Goal: Task Accomplishment & Management: Use online tool/utility

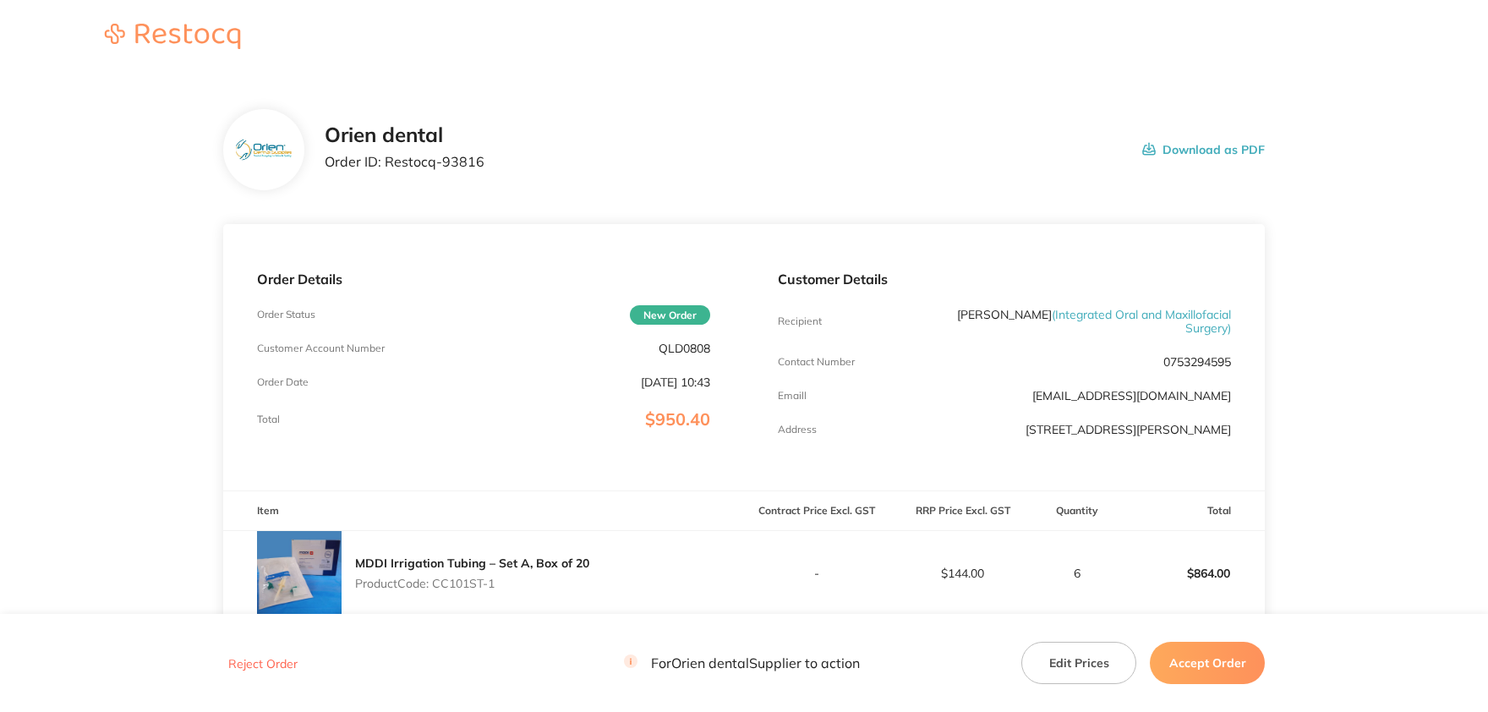
click at [689, 349] on p "QLD0808" at bounding box center [684, 348] width 52 height 14
copy p "QLD0808"
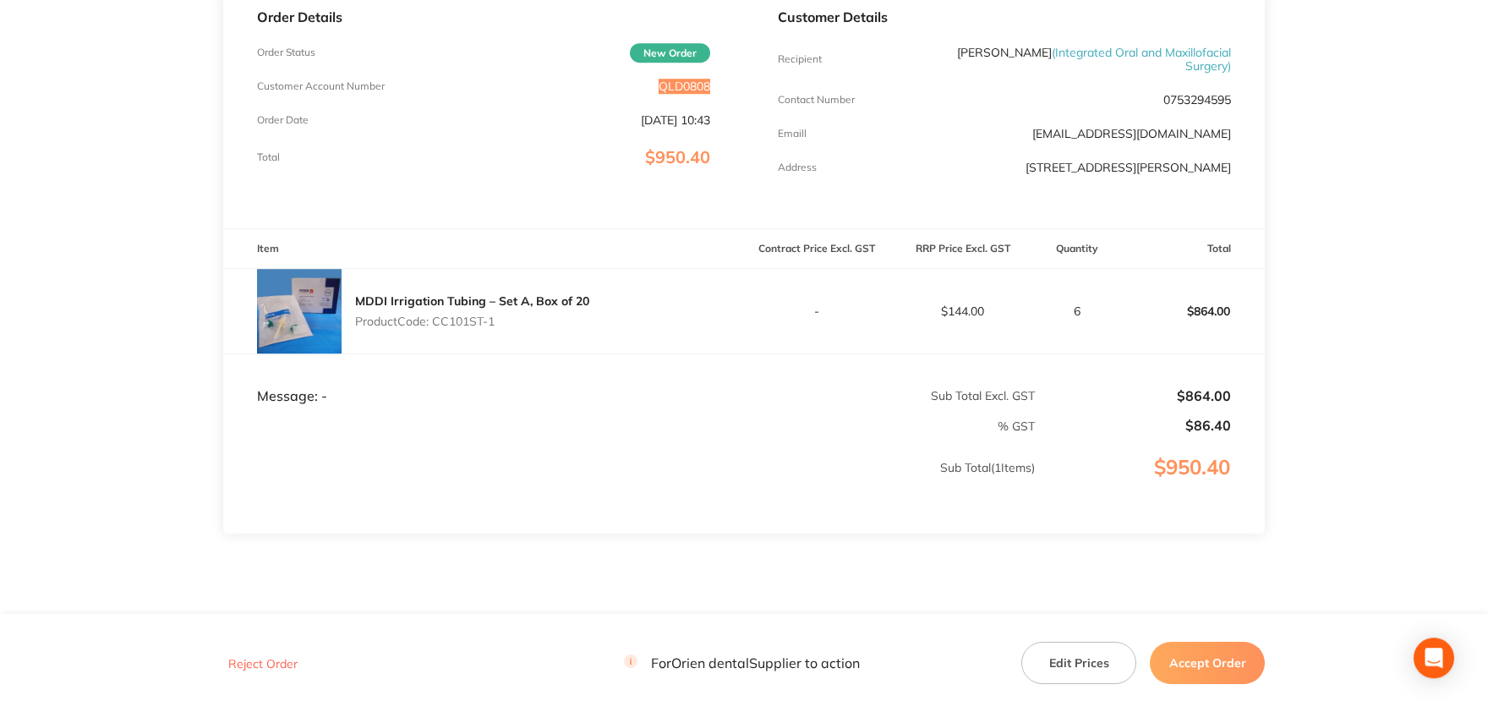
scroll to position [279, 0]
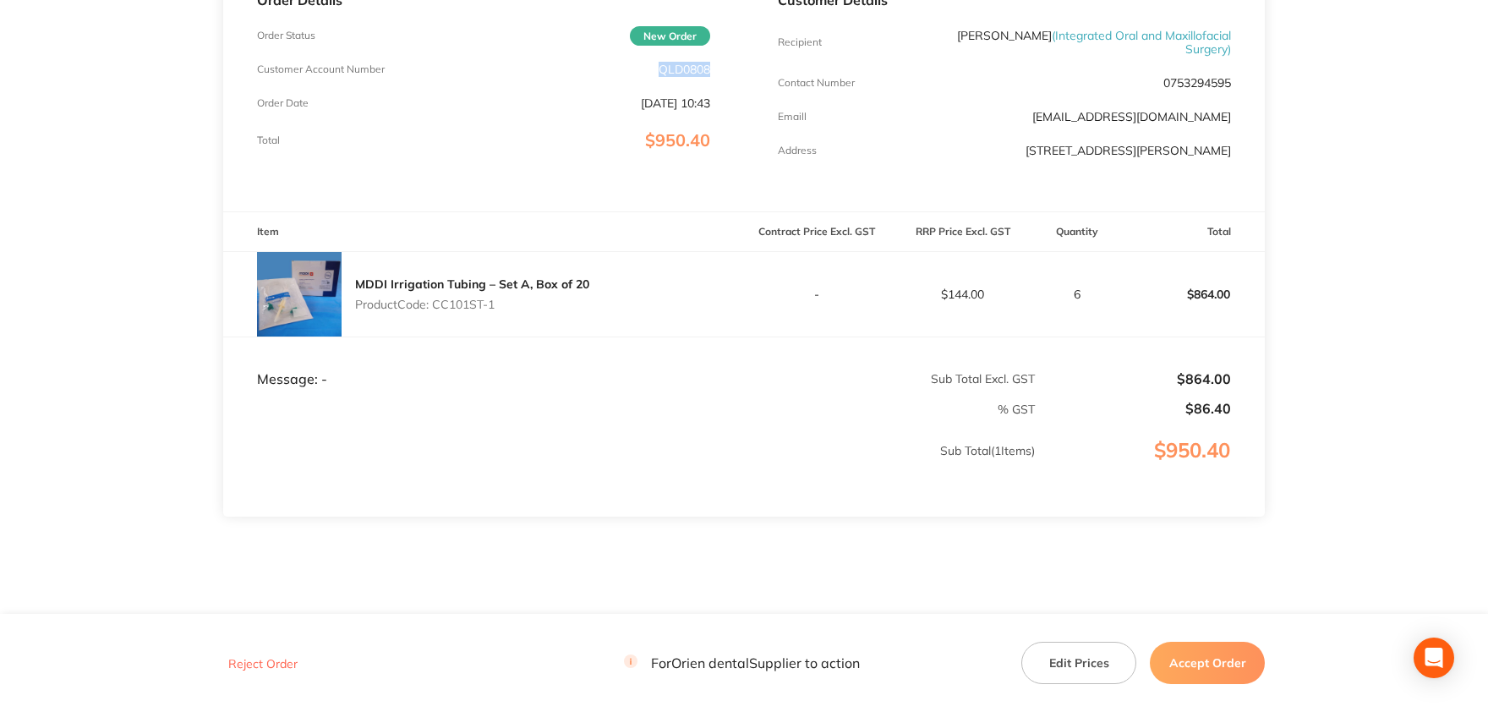
drag, startPoint x: 500, startPoint y: 303, endPoint x: 435, endPoint y: 305, distance: 64.3
click at [435, 305] on p "Product Code: CC101ST-1" at bounding box center [472, 305] width 234 height 14
copy p "CC101ST-1"
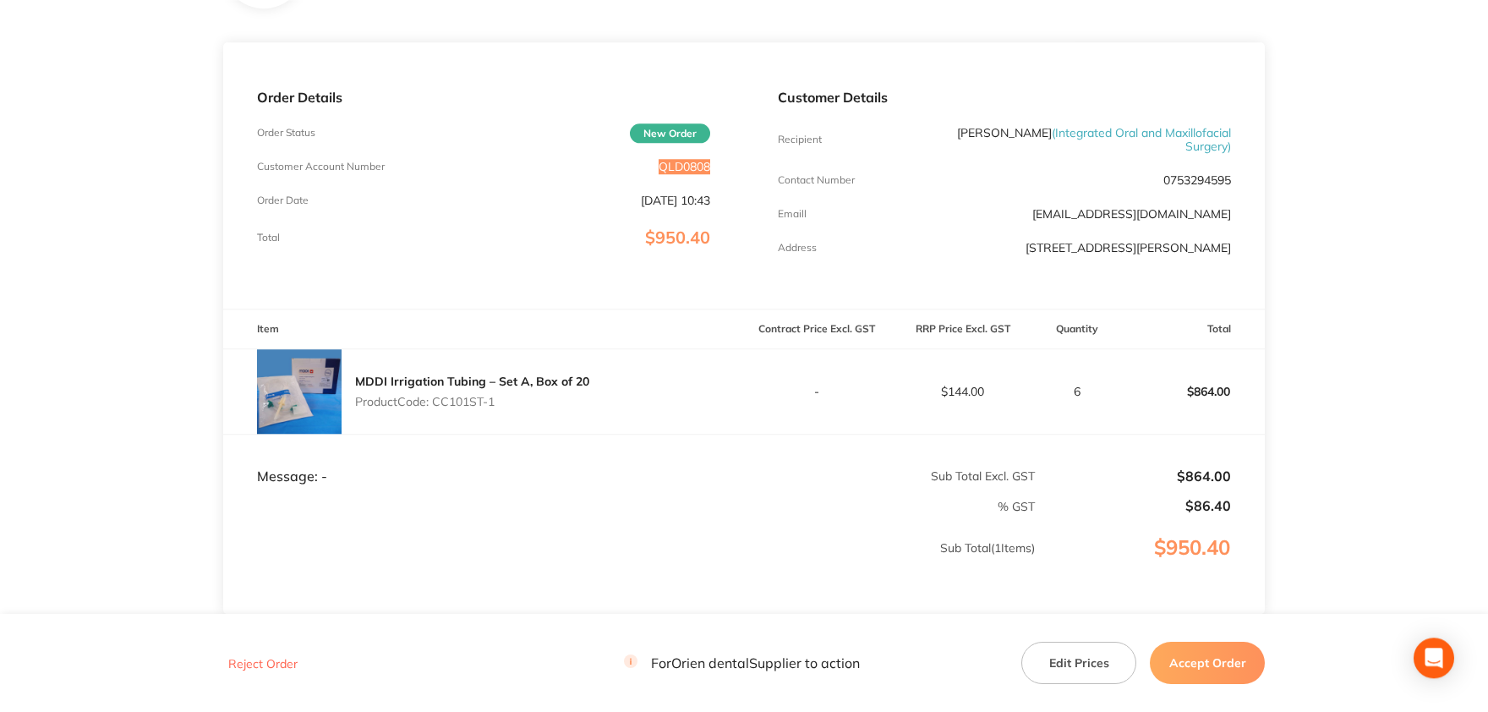
scroll to position [93, 0]
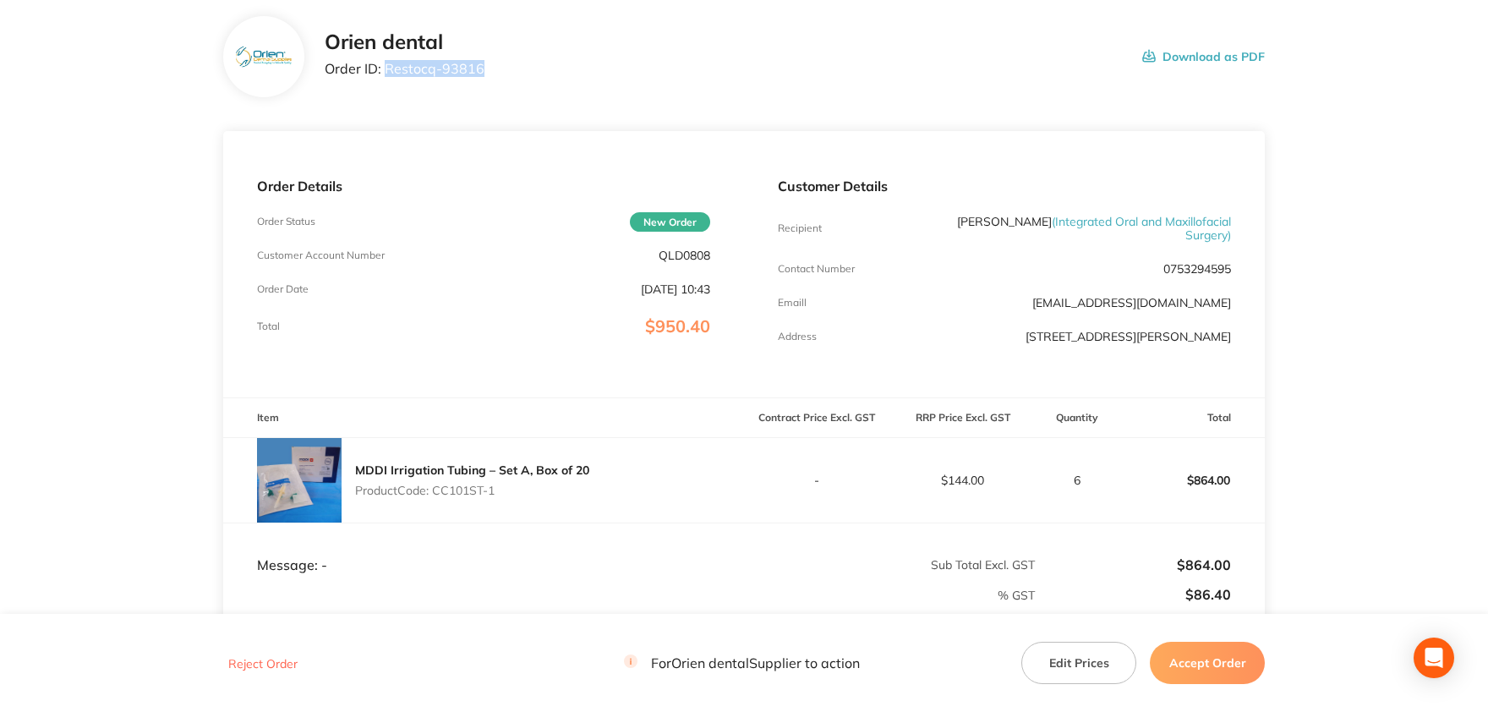
drag, startPoint x: 489, startPoint y: 66, endPoint x: 385, endPoint y: 68, distance: 104.0
click at [385, 68] on div "Orien dental Order ID: Restocq- 93816 Download as PDF" at bounding box center [795, 56] width 940 height 52
copy p "Restocq- 93816"
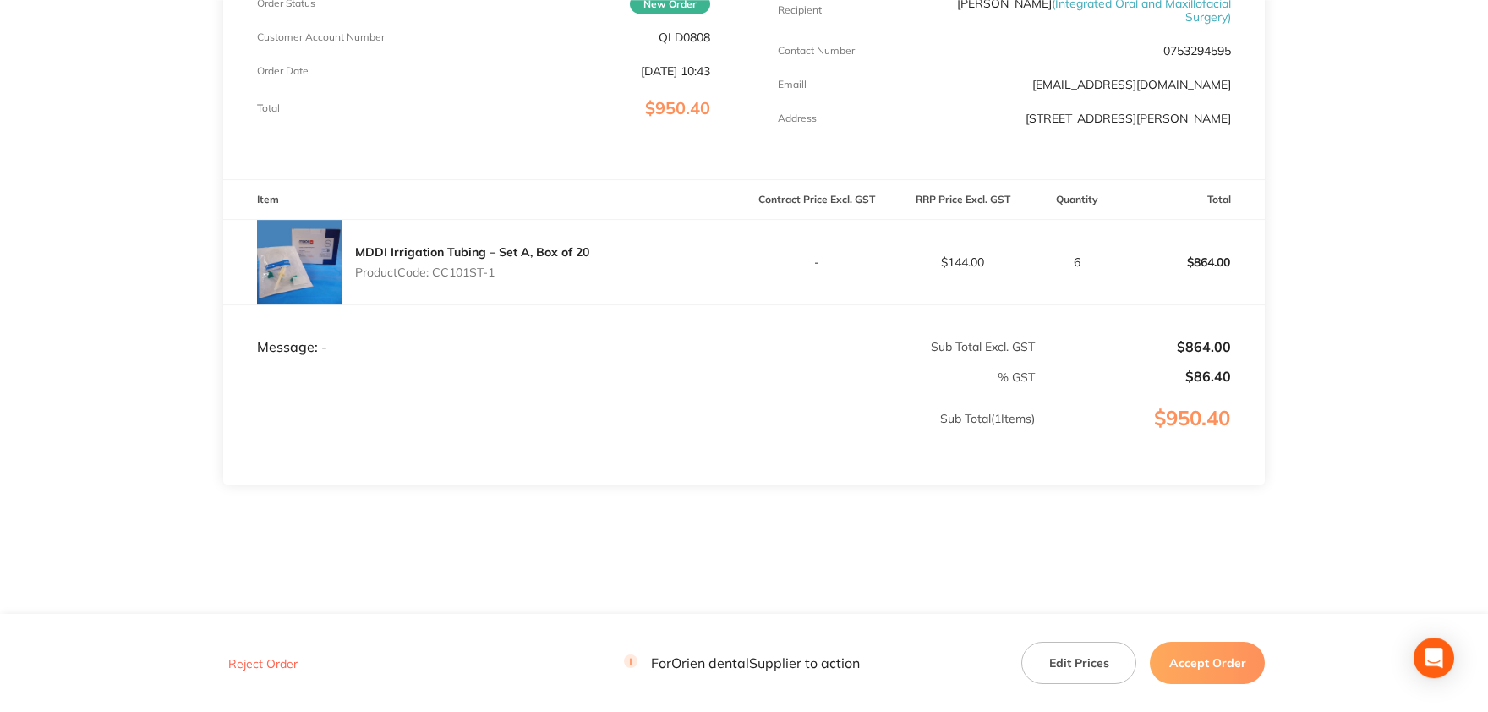
scroll to position [315, 0]
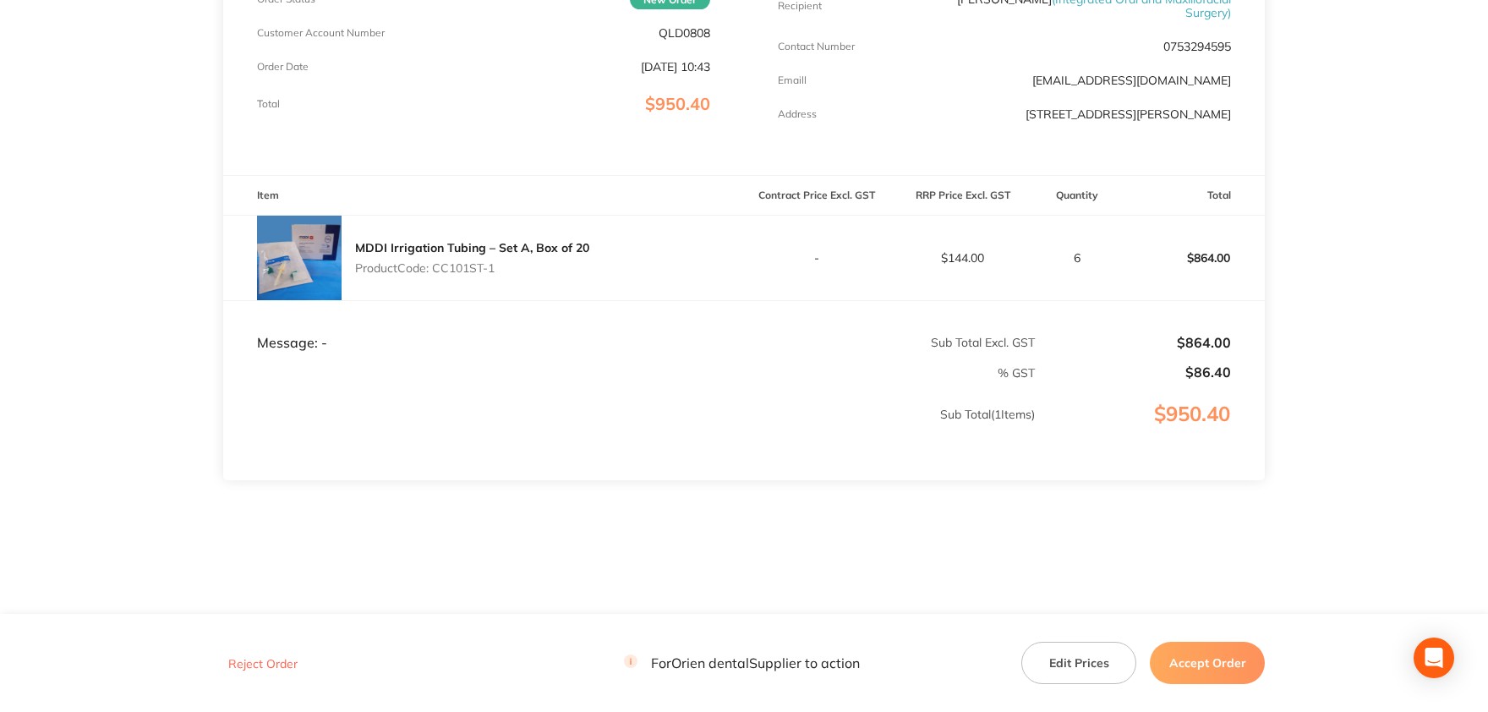
click at [1100, 658] on button "Edit Prices" at bounding box center [1078, 662] width 115 height 42
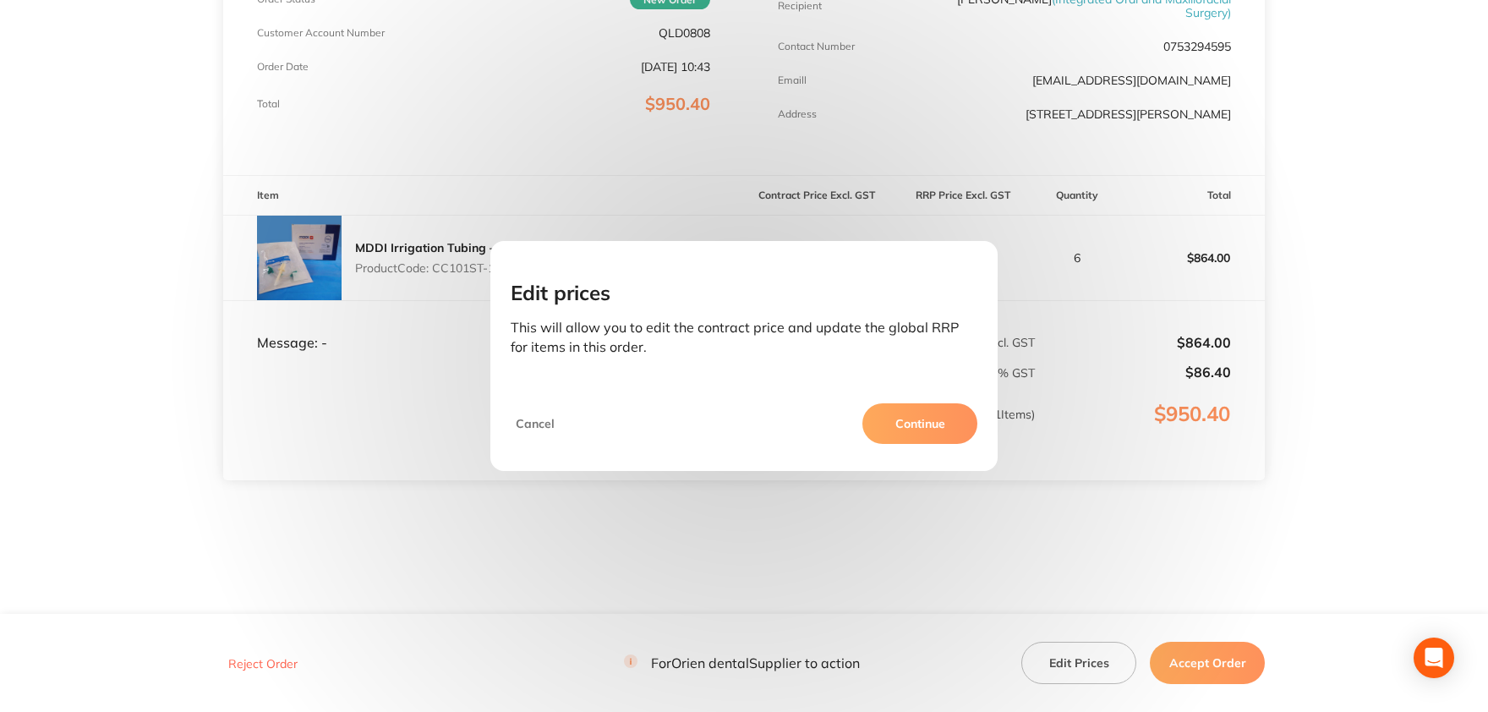
click at [911, 432] on button "Continue" at bounding box center [919, 423] width 115 height 41
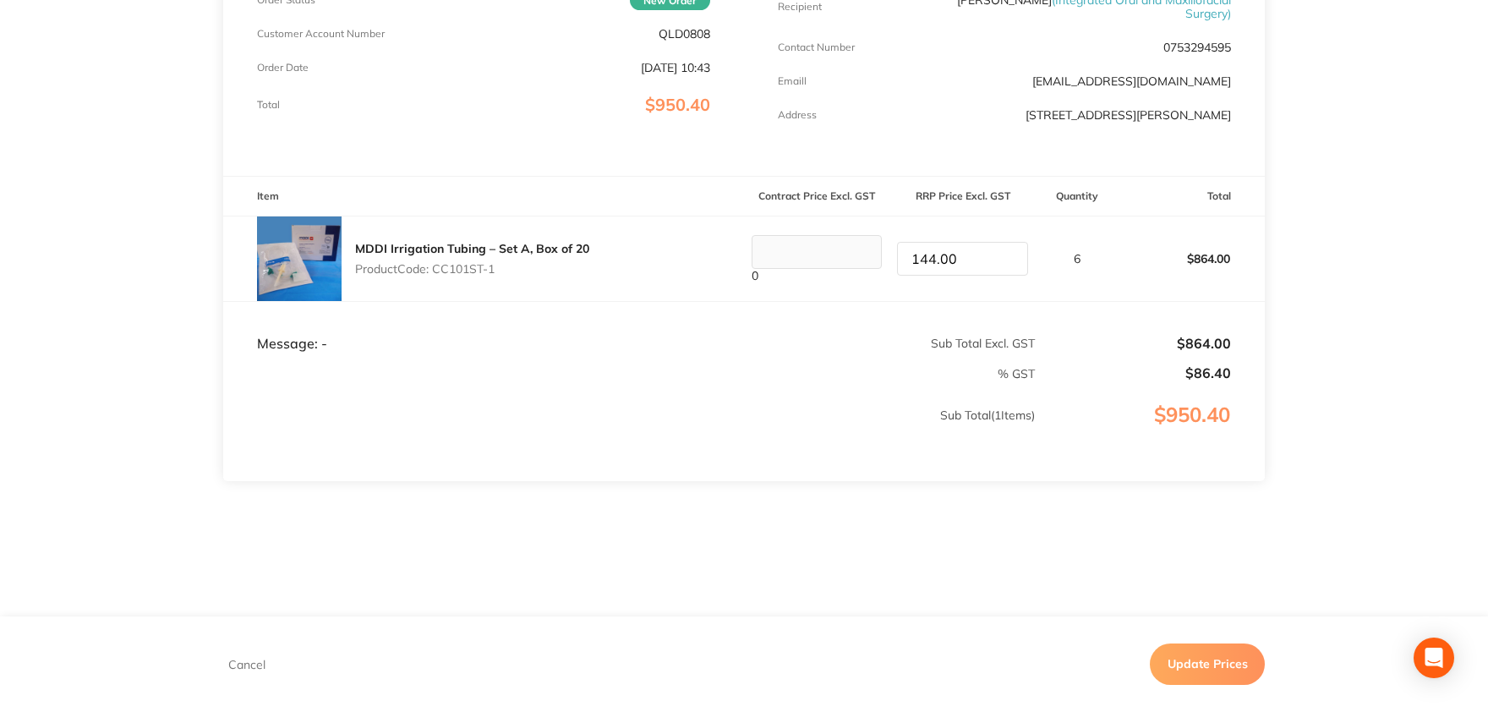
scroll to position [313, 0]
drag, startPoint x: 962, startPoint y: 260, endPoint x: 805, endPoint y: 270, distance: 157.5
click at [897, 270] on input "144.00" at bounding box center [962, 260] width 130 height 34
type input "148.45"
click at [1037, 559] on section "Orien dental Order ID: Restocq- 93816 Download as PDF Order Details Order Statu…" at bounding box center [743, 190] width 1041 height 855
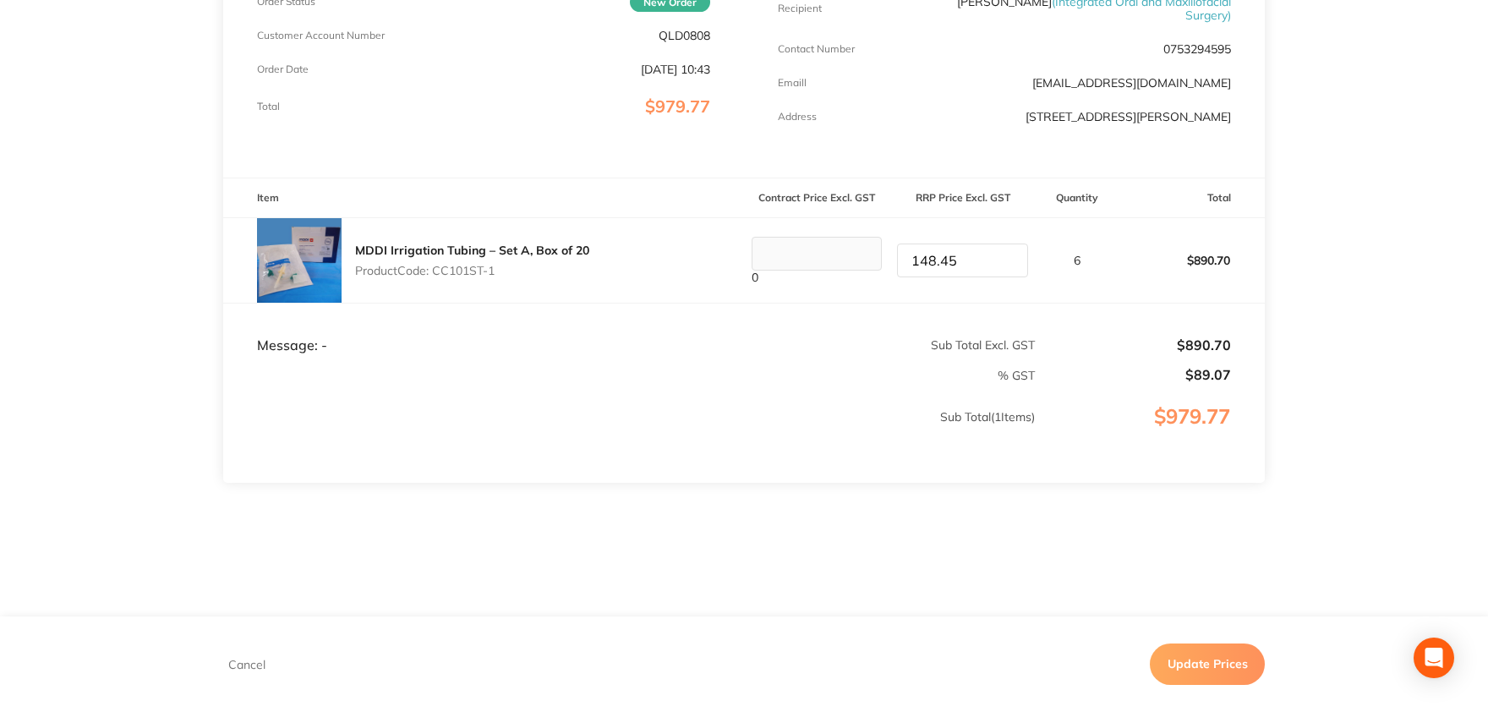
click at [1186, 655] on button "Update Prices" at bounding box center [1206, 664] width 115 height 41
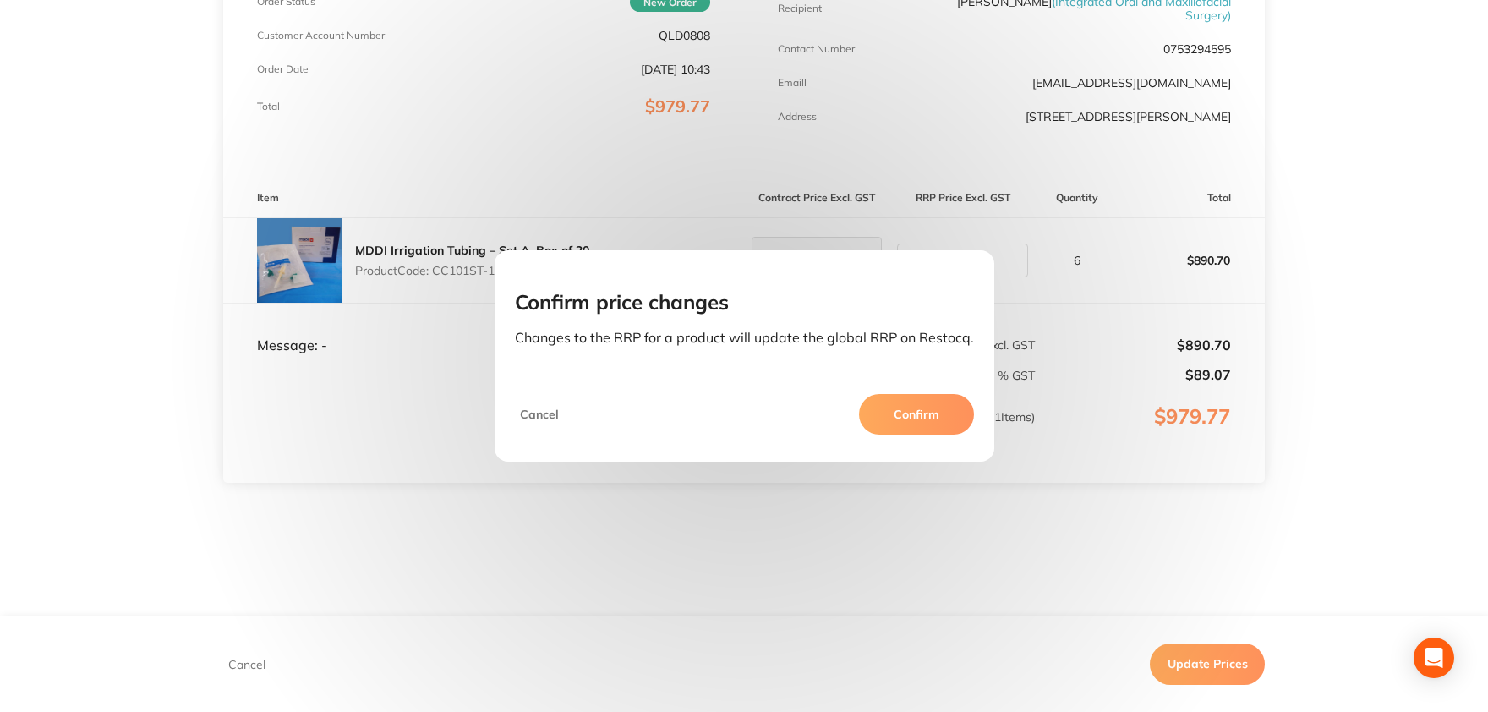
click at [894, 413] on button "Confirm" at bounding box center [916, 414] width 115 height 41
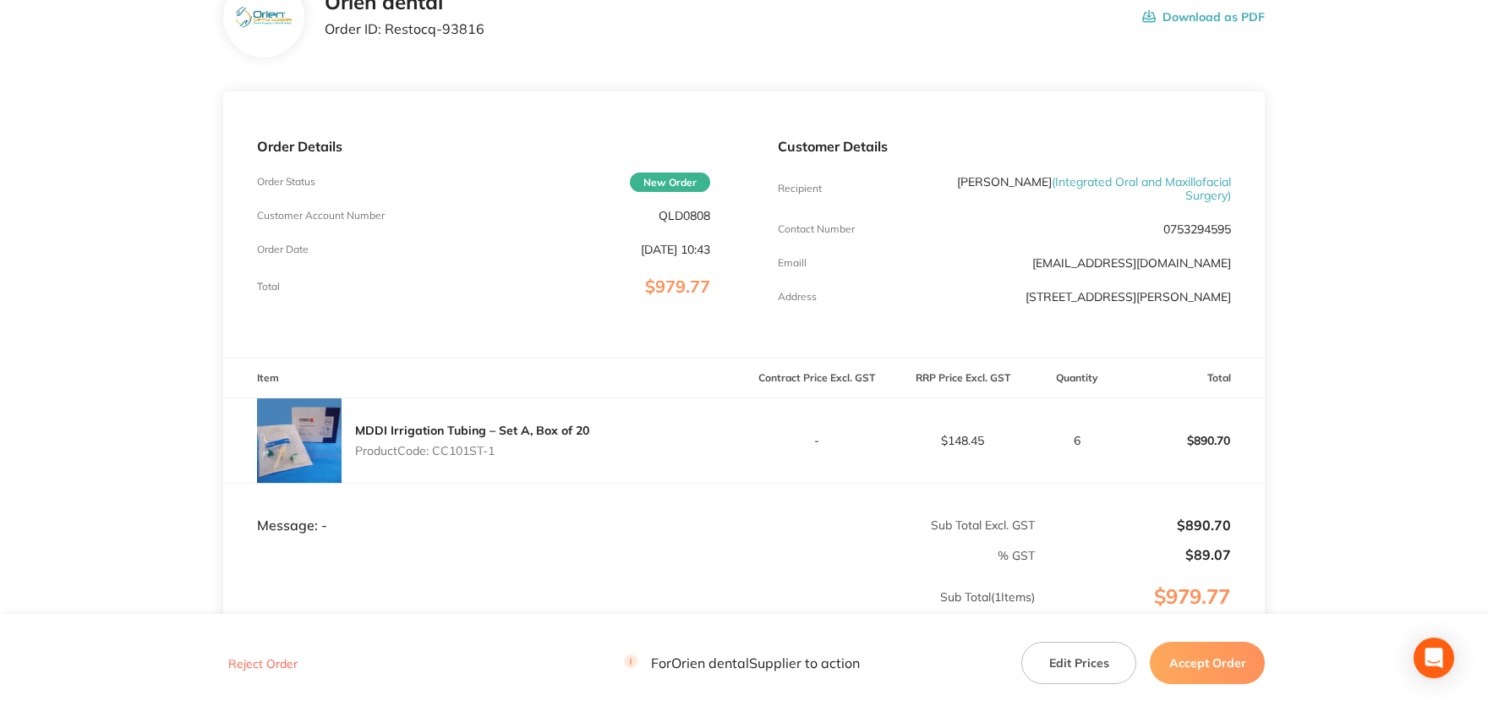
scroll to position [315, 0]
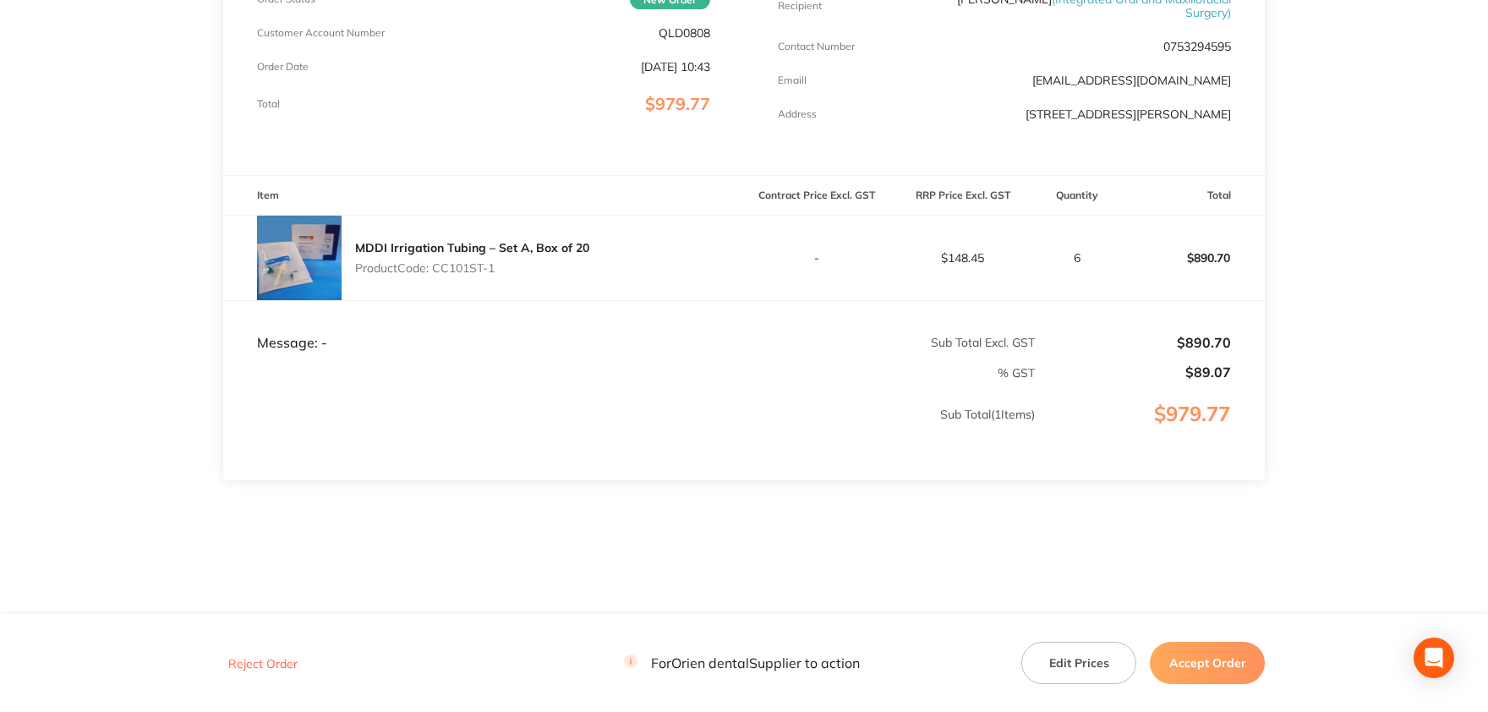
click at [1198, 674] on button "Accept Order" at bounding box center [1206, 662] width 115 height 42
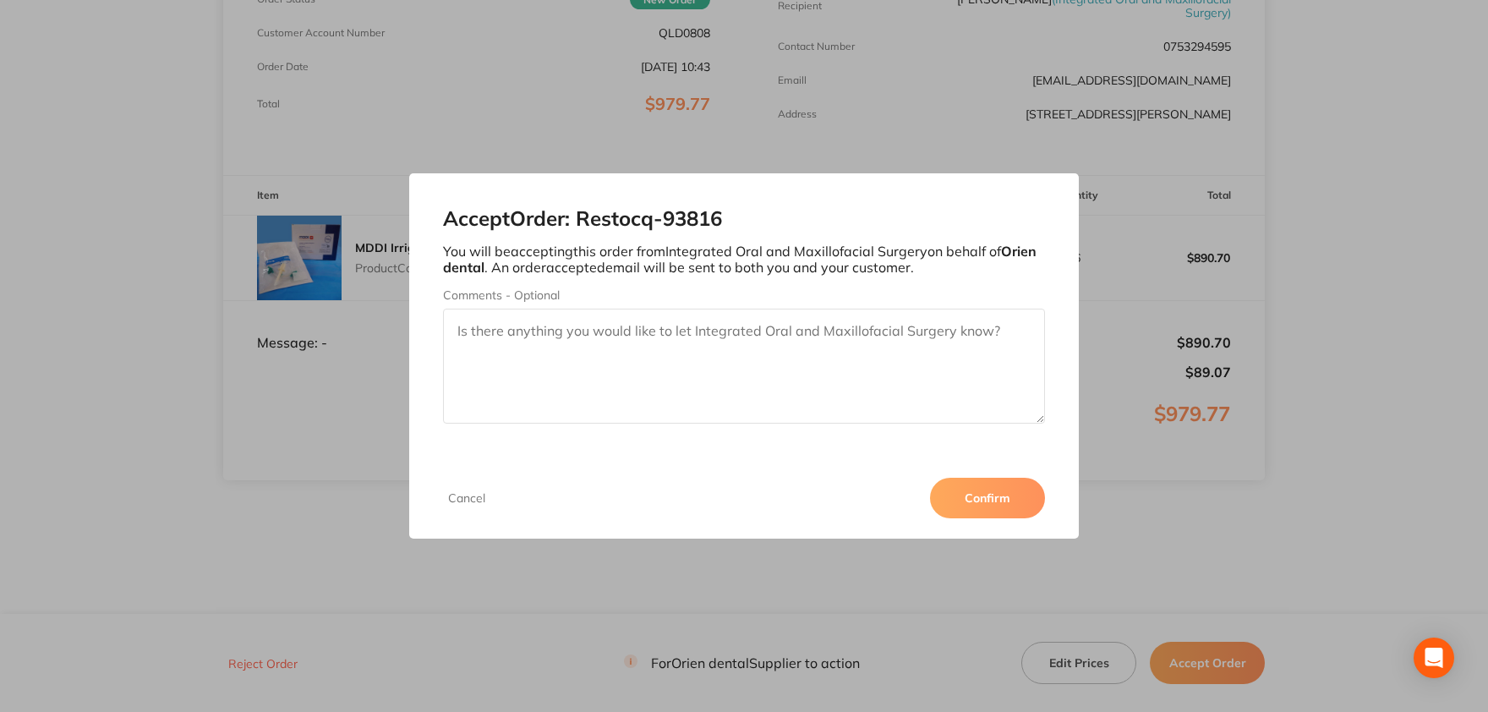
click at [979, 489] on button "Confirm" at bounding box center [987, 498] width 115 height 41
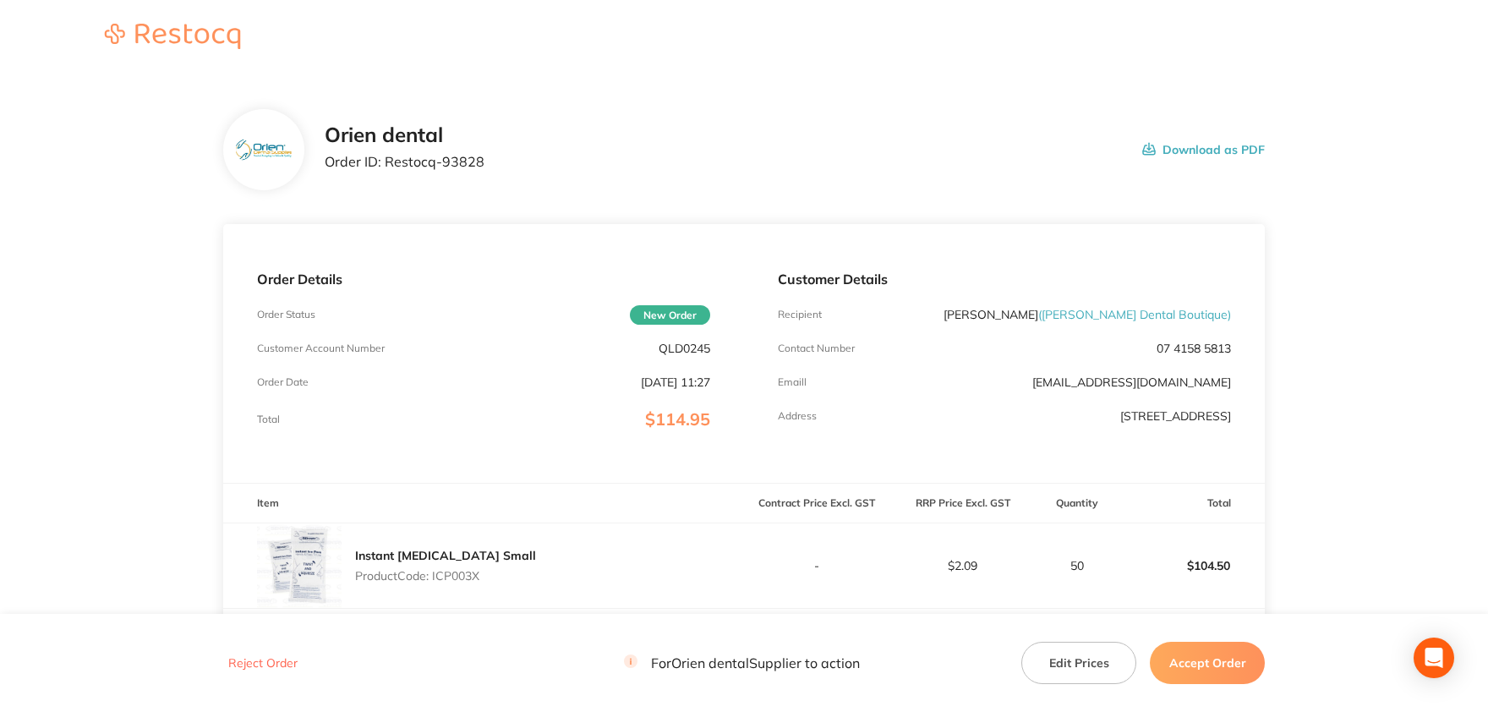
click at [688, 349] on p "QLD0245" at bounding box center [684, 348] width 52 height 14
copy p "QLD0245"
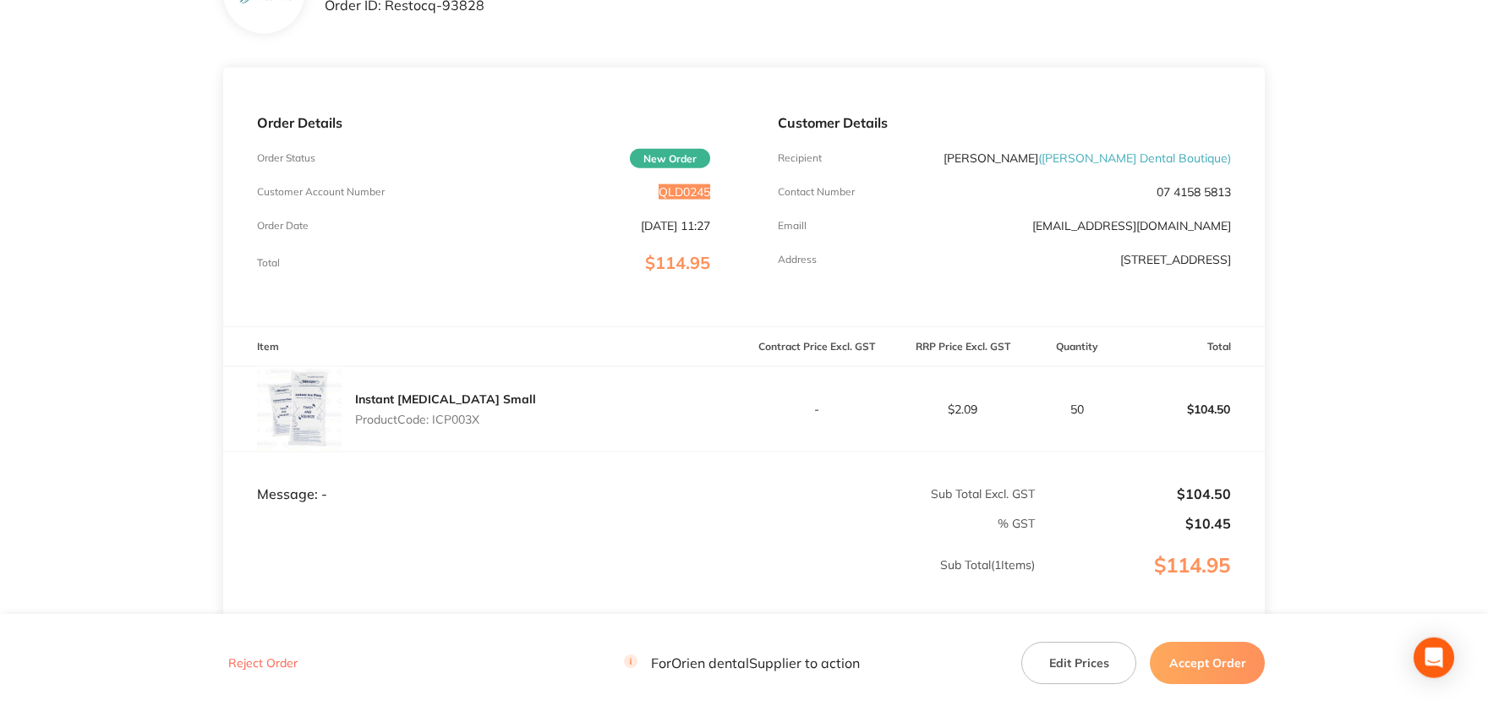
scroll to position [121, 0]
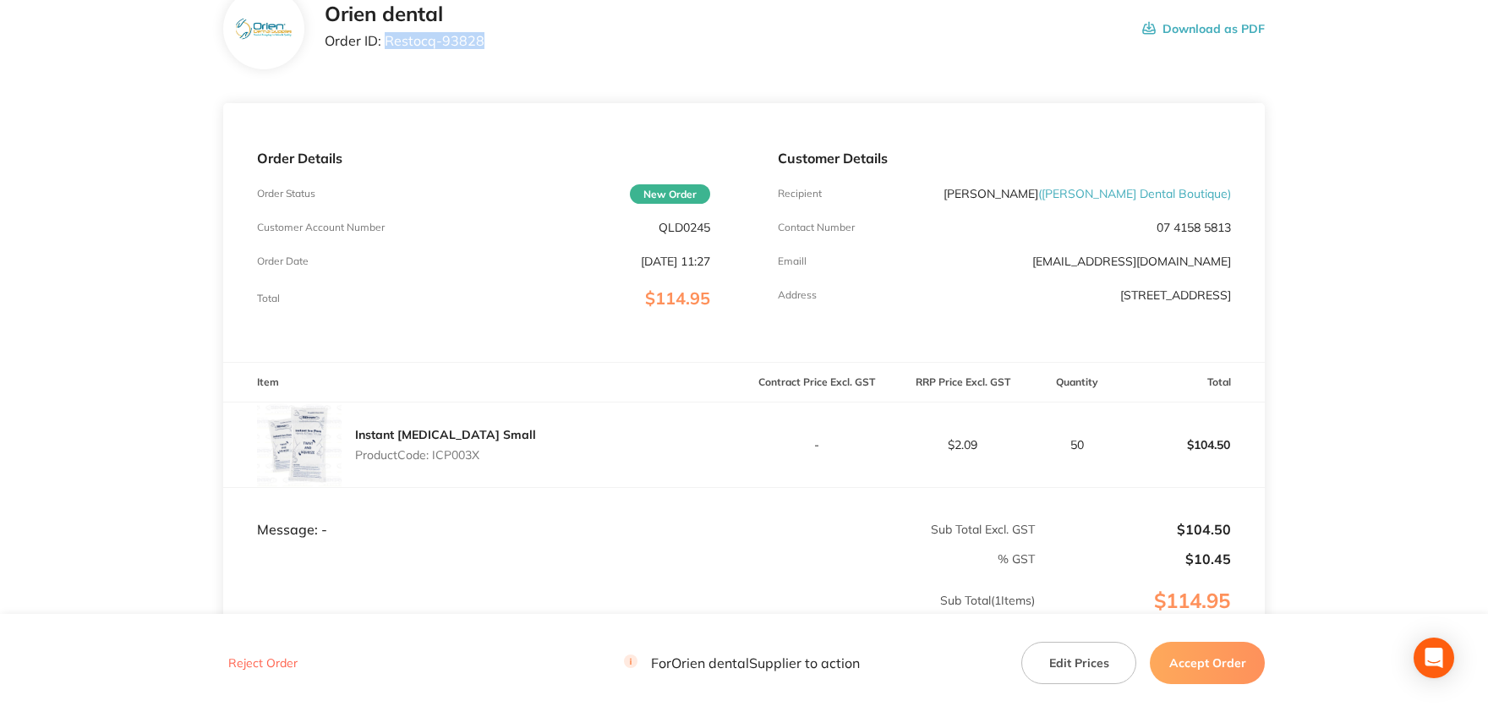
drag, startPoint x: 483, startPoint y: 36, endPoint x: 386, endPoint y: 42, distance: 97.4
click at [386, 42] on div "Orien dental Order ID: Restocq- 93828 Download as PDF" at bounding box center [795, 29] width 940 height 52
copy p "Restocq- 93828"
drag, startPoint x: 483, startPoint y: 452, endPoint x: 433, endPoint y: 451, distance: 50.7
click at [433, 451] on div "Instant Ice Pack Small Product Code: ICP003X" at bounding box center [483, 444] width 521 height 85
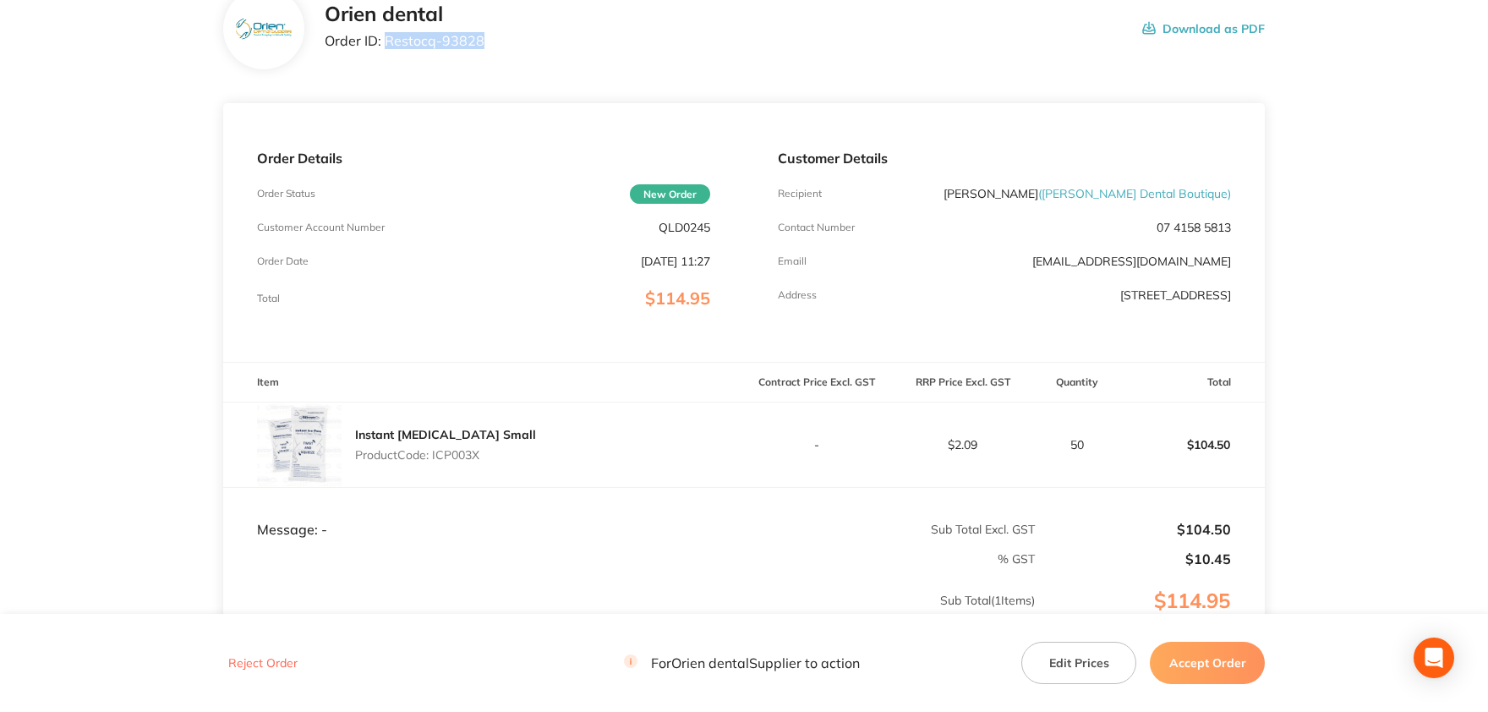
copy p "ICP003X"
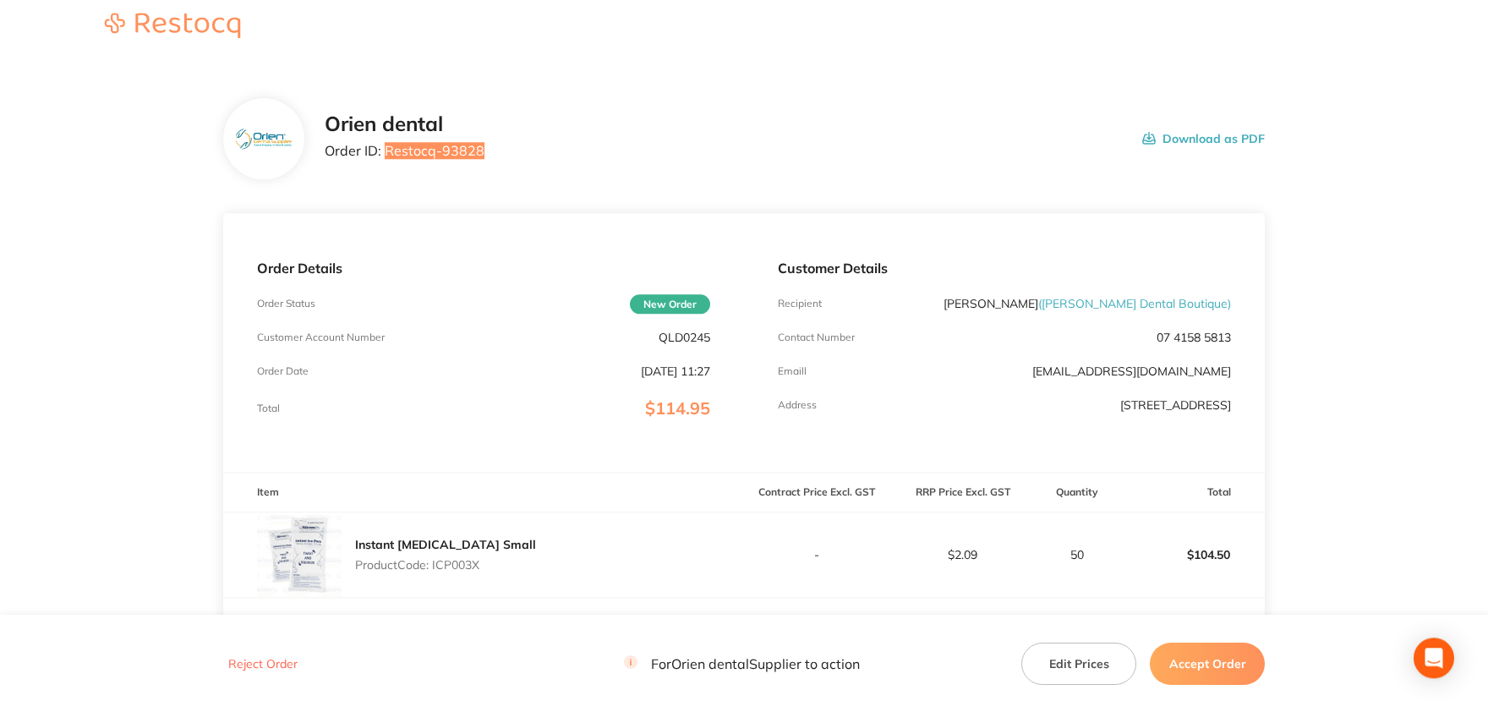
scroll to position [93, 0]
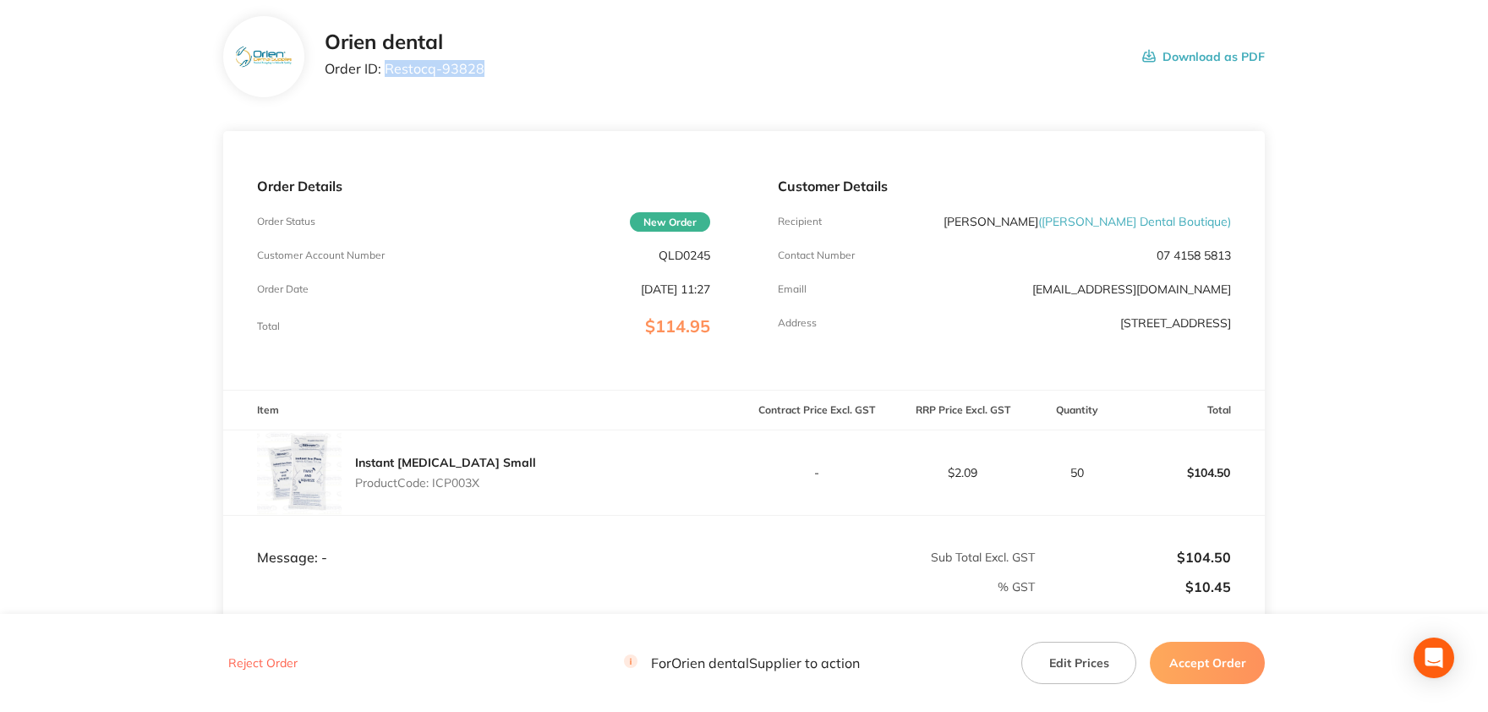
click at [1210, 665] on button "Accept Order" at bounding box center [1206, 662] width 115 height 42
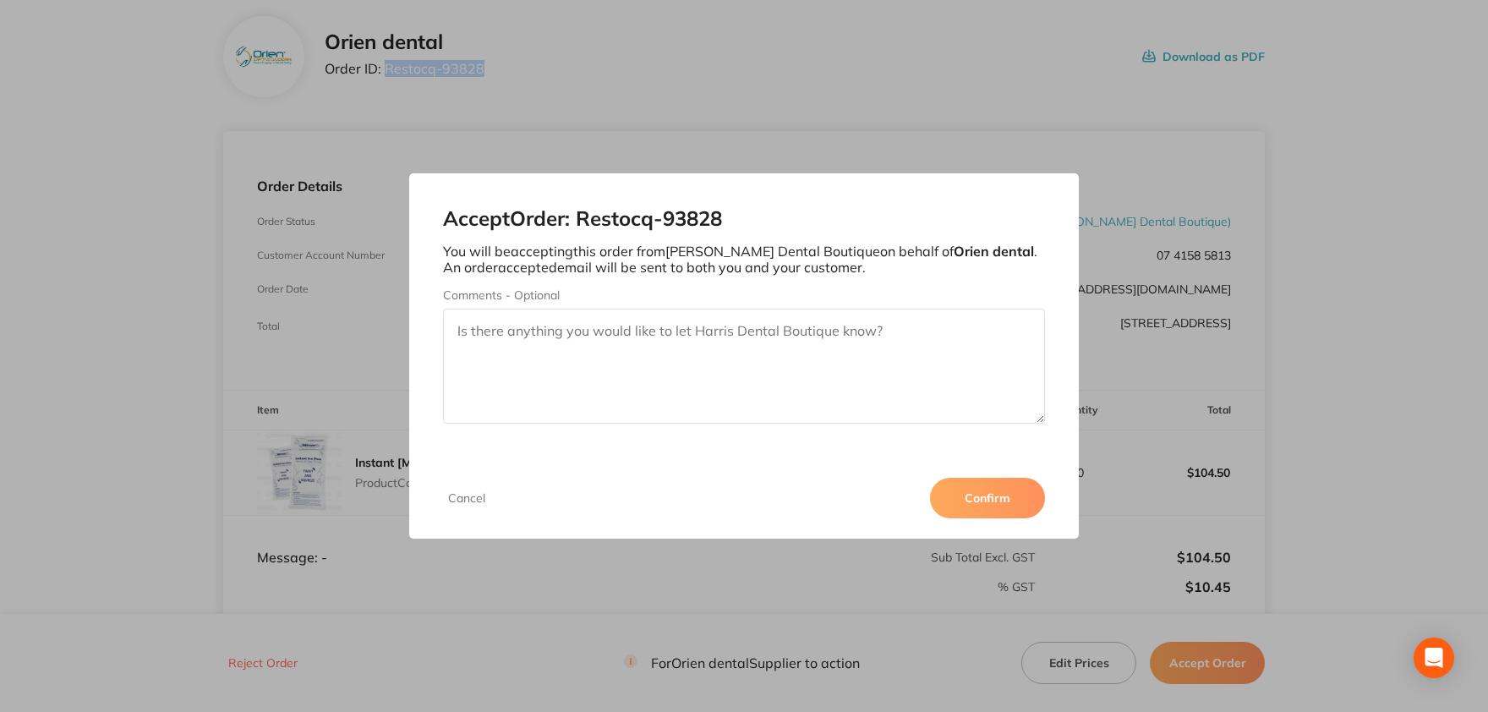
click at [964, 499] on button "Confirm" at bounding box center [987, 498] width 115 height 41
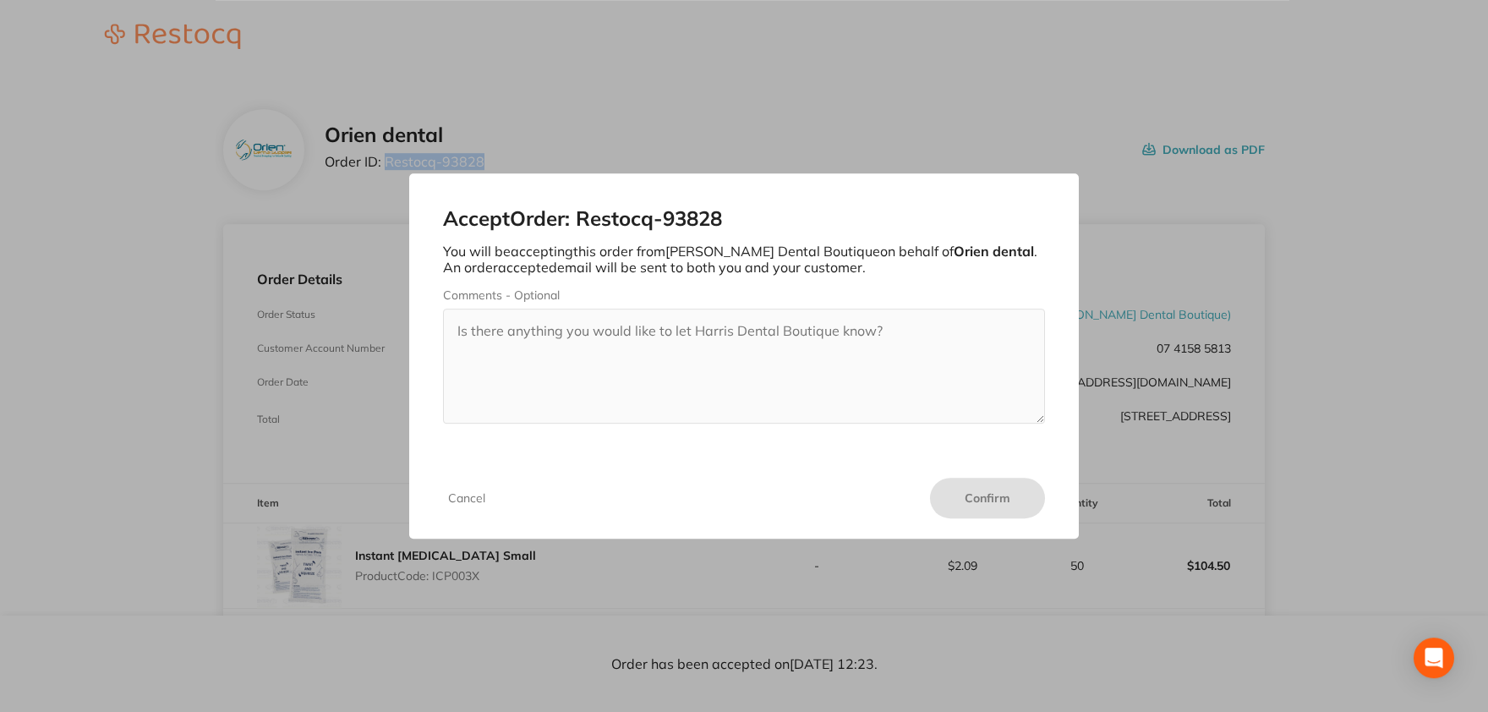
scroll to position [0, 0]
